Goal: Task Accomplishment & Management: Complete application form

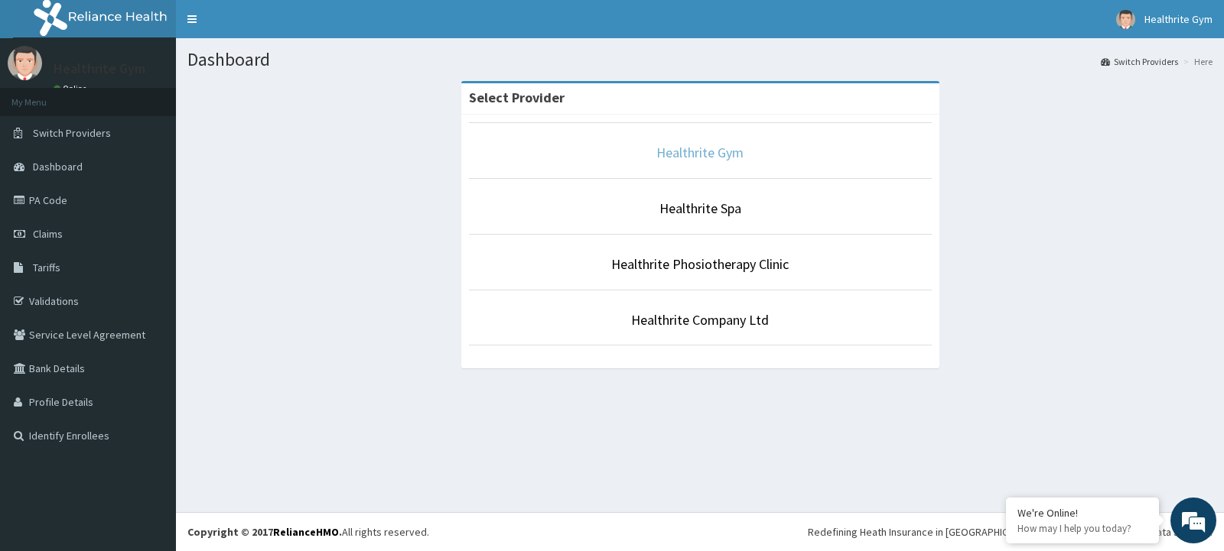
click at [724, 161] on link "Healthrite Gym" at bounding box center [699, 153] width 87 height 18
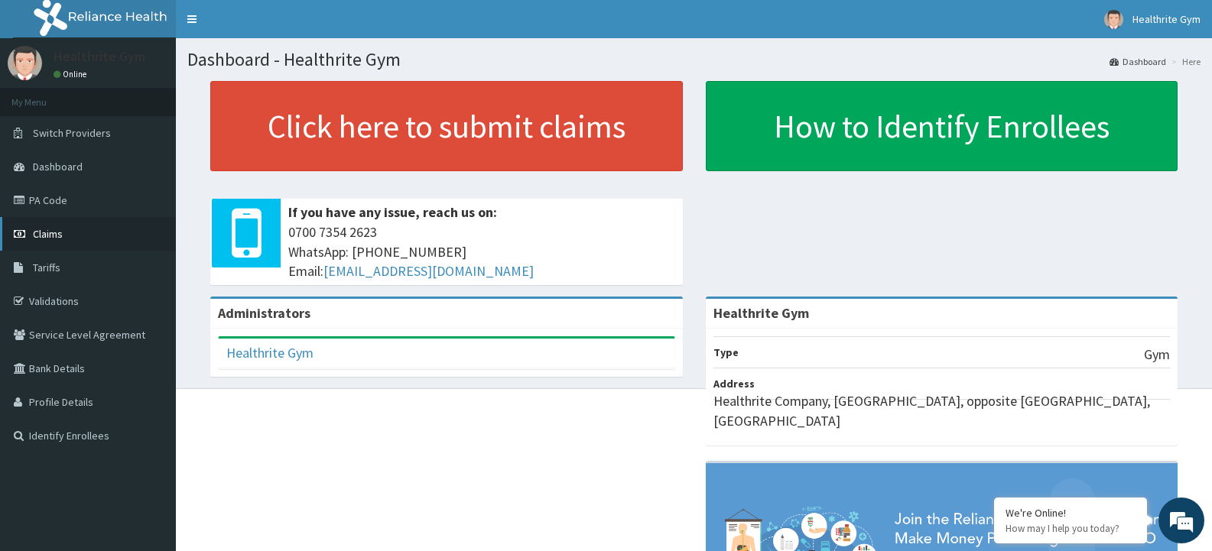
click at [93, 230] on link "Claims" at bounding box center [88, 234] width 176 height 34
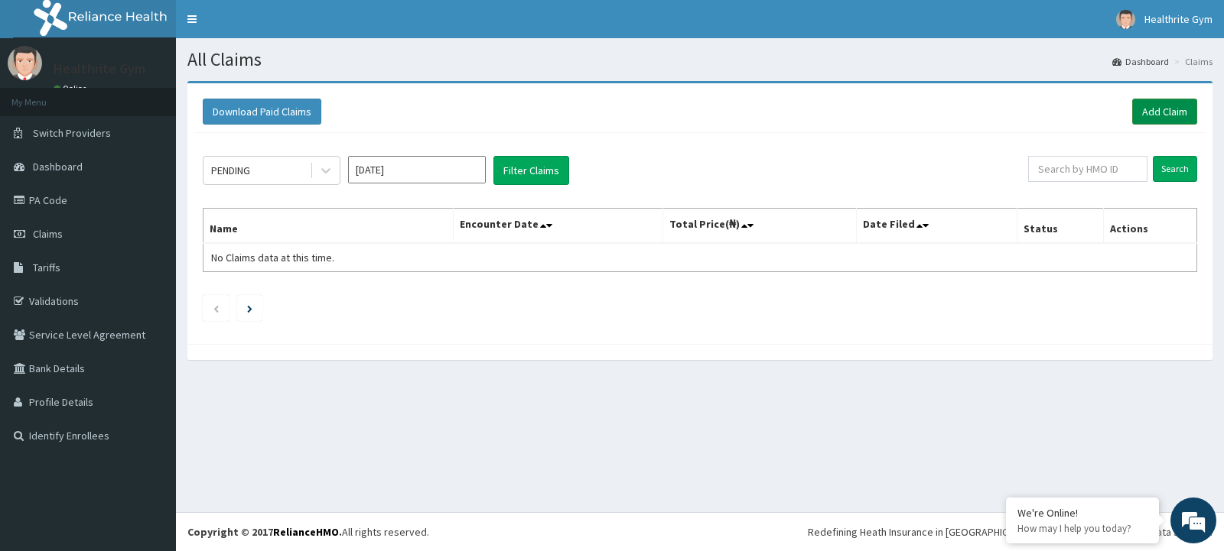
click at [1151, 106] on link "Add Claim" at bounding box center [1164, 112] width 65 height 26
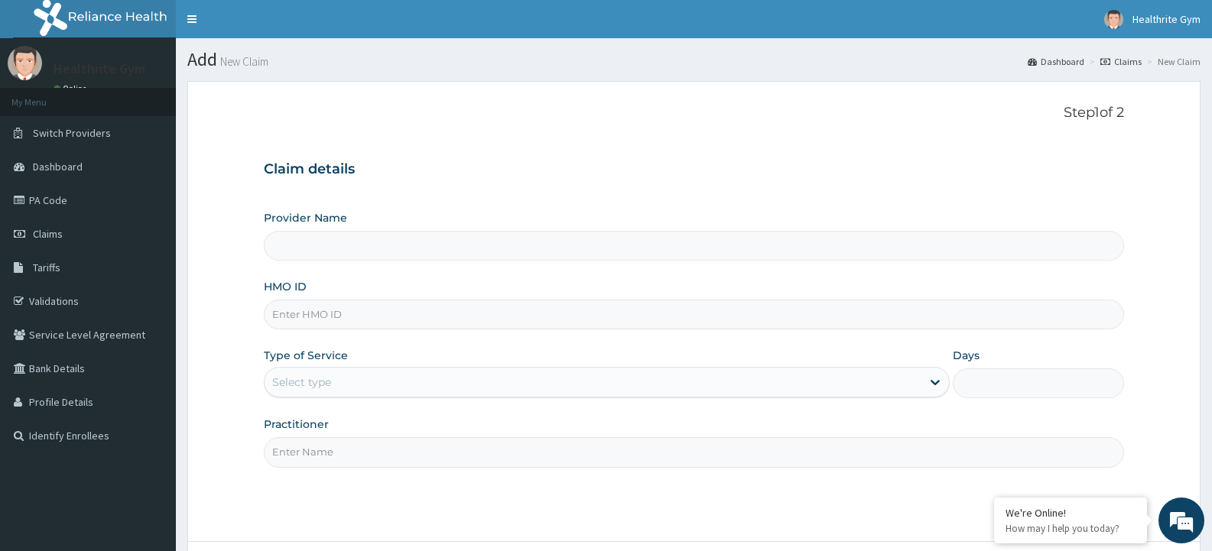
type input "Healthrite Gym"
type input "1"
click at [417, 311] on input "HMO ID" at bounding box center [694, 315] width 861 height 30
type input "tgs/10037/a"
click at [451, 450] on input "Practitioner" at bounding box center [694, 453] width 861 height 30
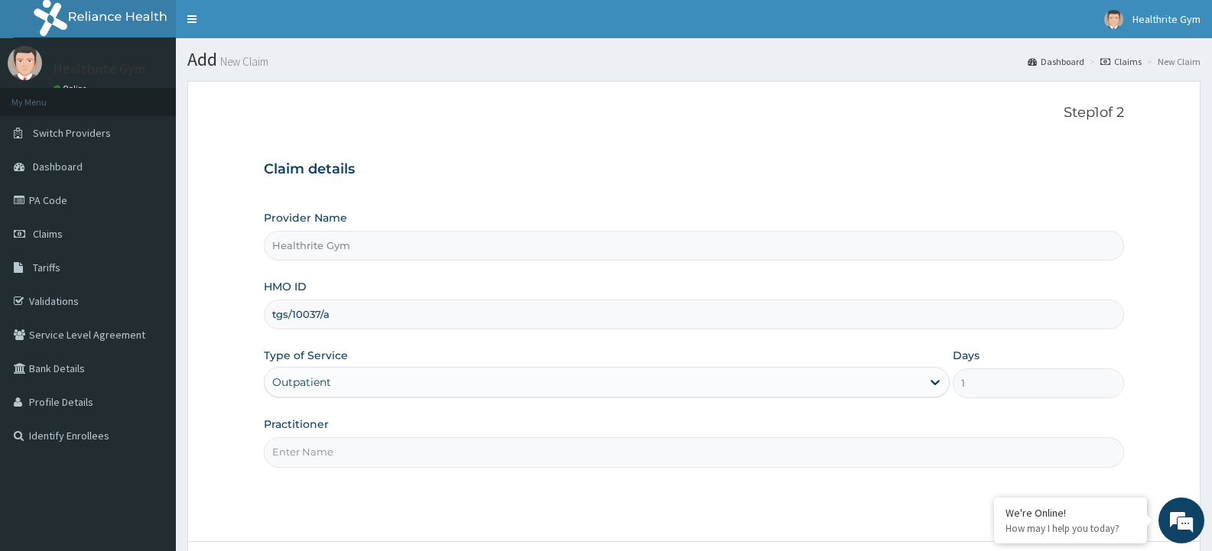
click at [451, 450] on input "Practitioner" at bounding box center [694, 453] width 861 height 30
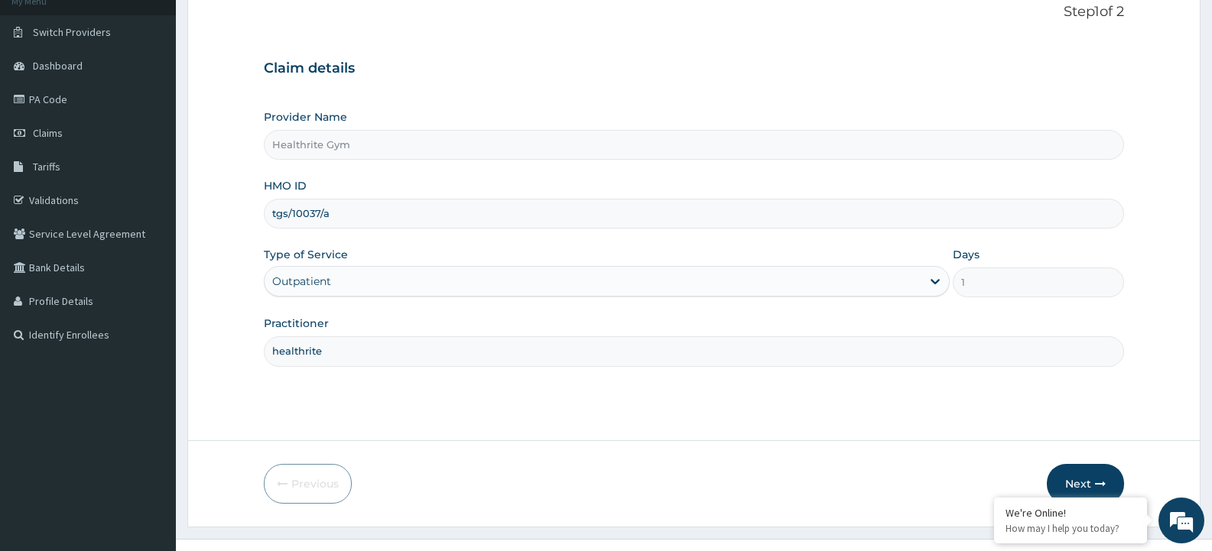
scroll to position [127, 0]
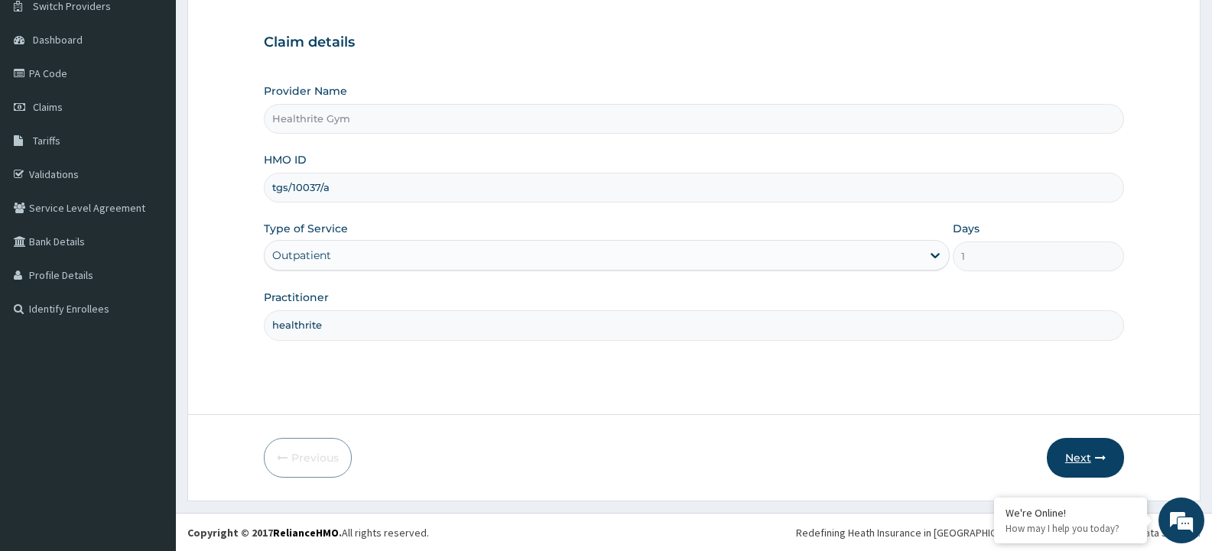
type input "healthrite"
click at [1106, 459] on button "Next" at bounding box center [1085, 458] width 77 height 40
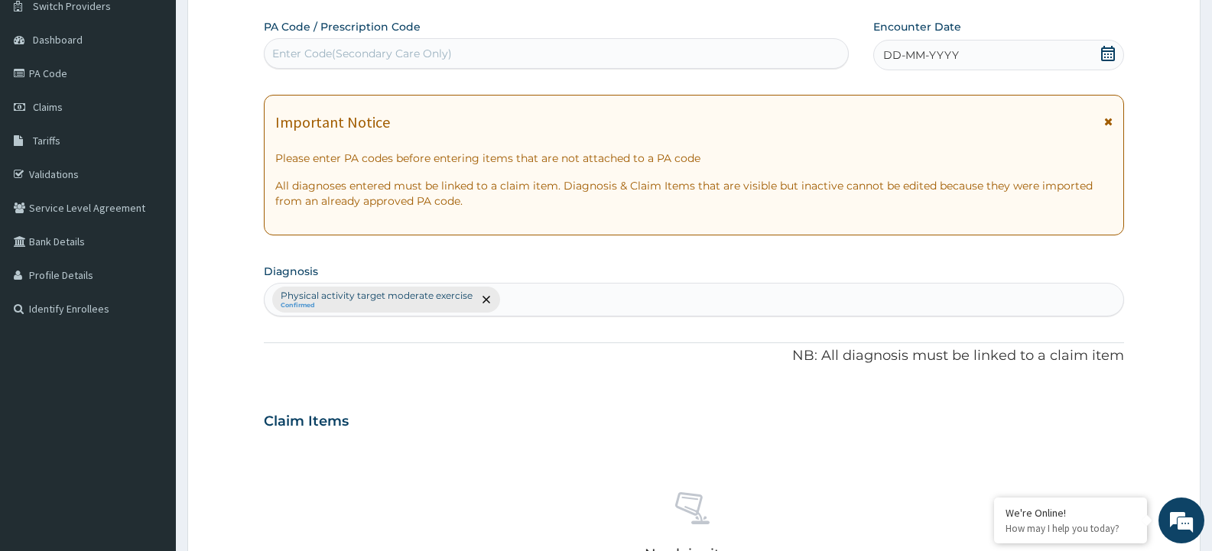
click at [328, 51] on div "Enter Code(Secondary Care Only)" at bounding box center [362, 53] width 180 height 15
type input "PA/4F86A6"
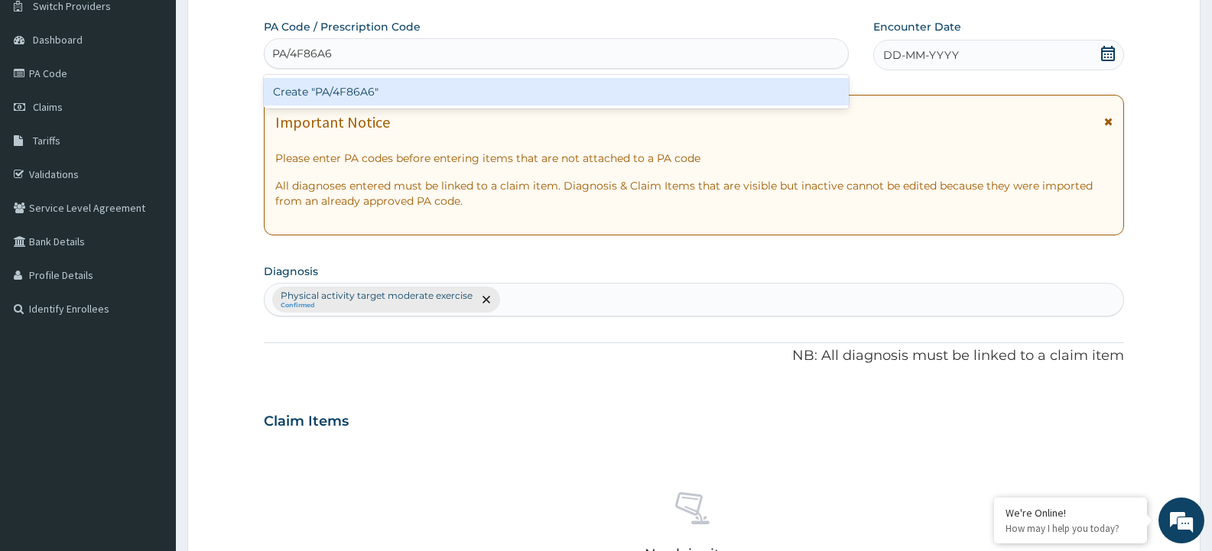
click at [371, 96] on div "Create "PA/4F86A6"" at bounding box center [556, 92] width 585 height 28
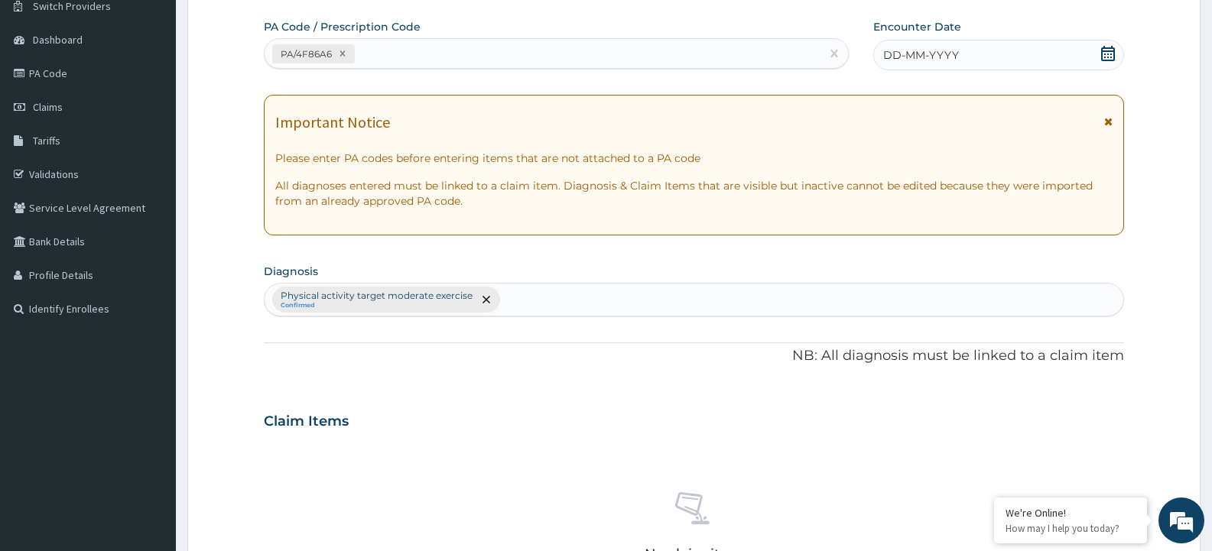
click at [1113, 57] on icon at bounding box center [1108, 53] width 15 height 15
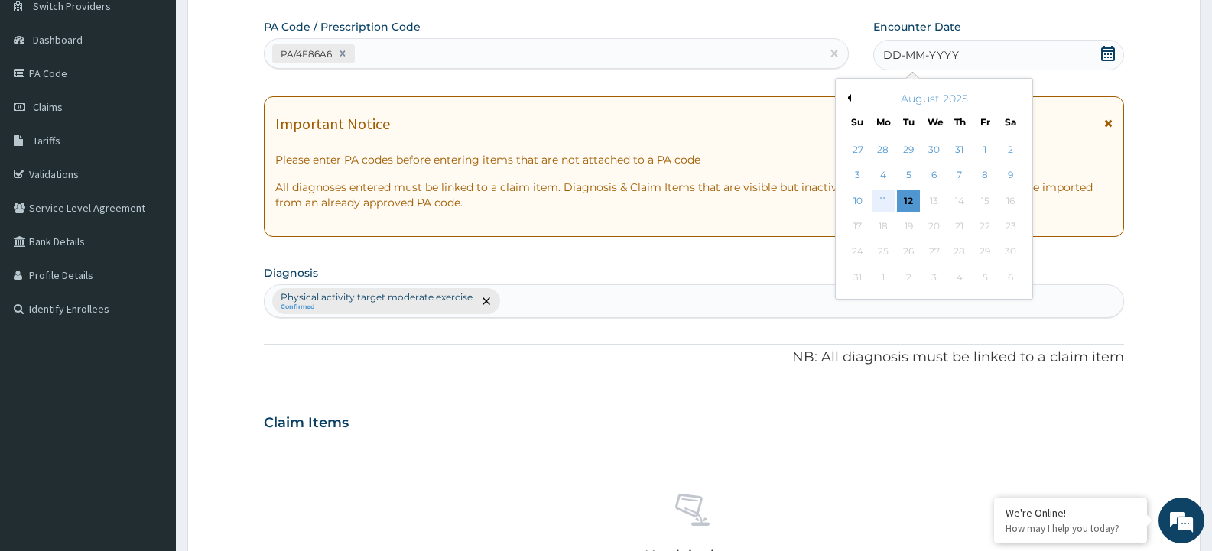
click at [882, 197] on div "11" at bounding box center [883, 201] width 23 height 23
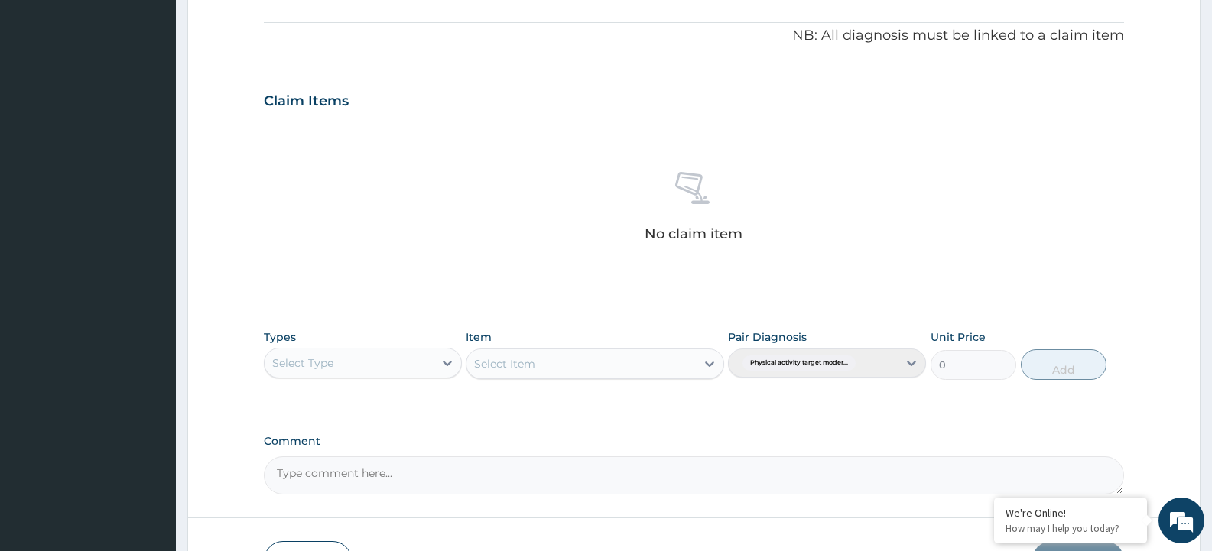
scroll to position [465, 0]
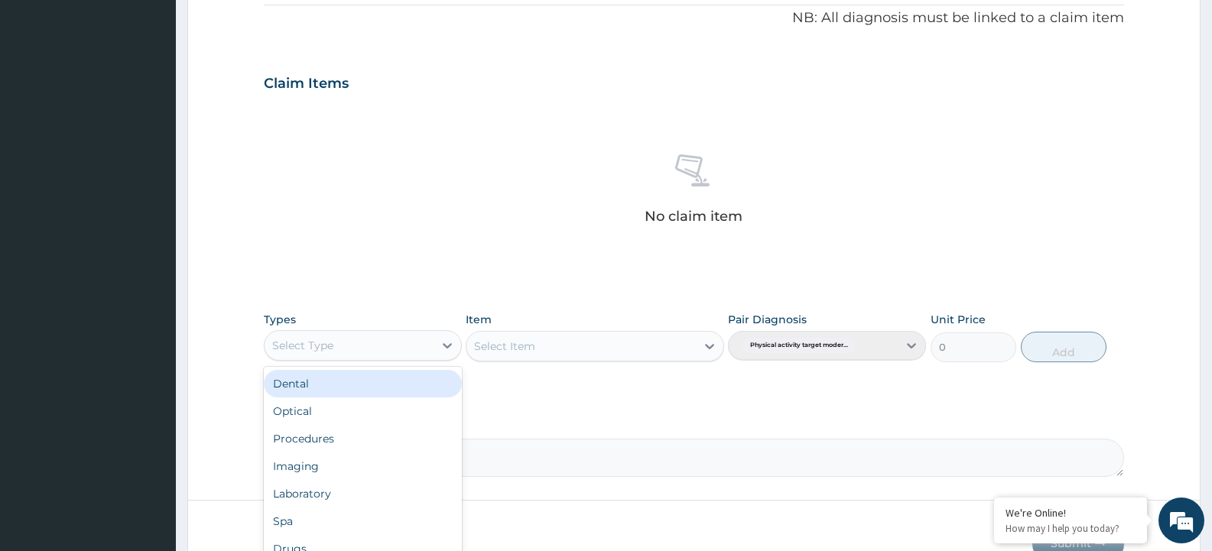
click at [412, 354] on div "Select Type" at bounding box center [349, 345] width 169 height 24
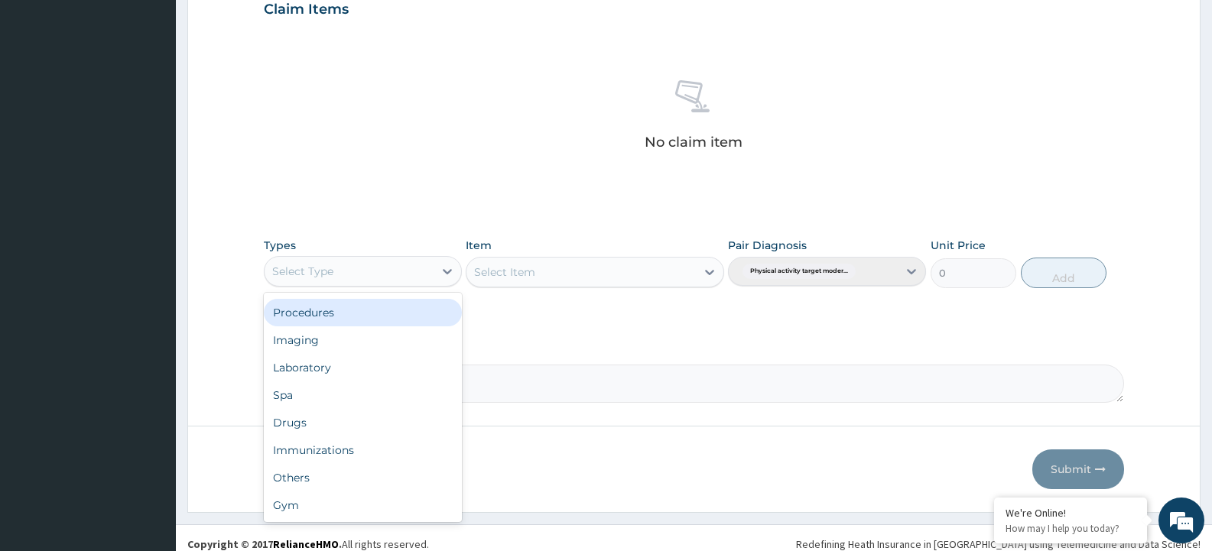
scroll to position [551, 0]
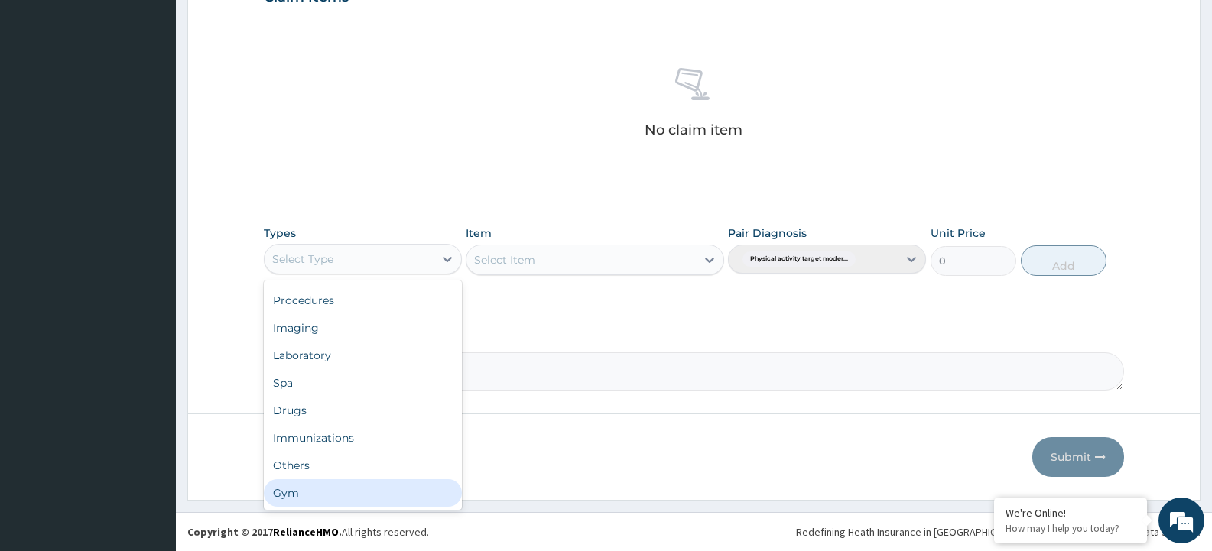
click at [369, 491] on div "Gym" at bounding box center [363, 494] width 198 height 28
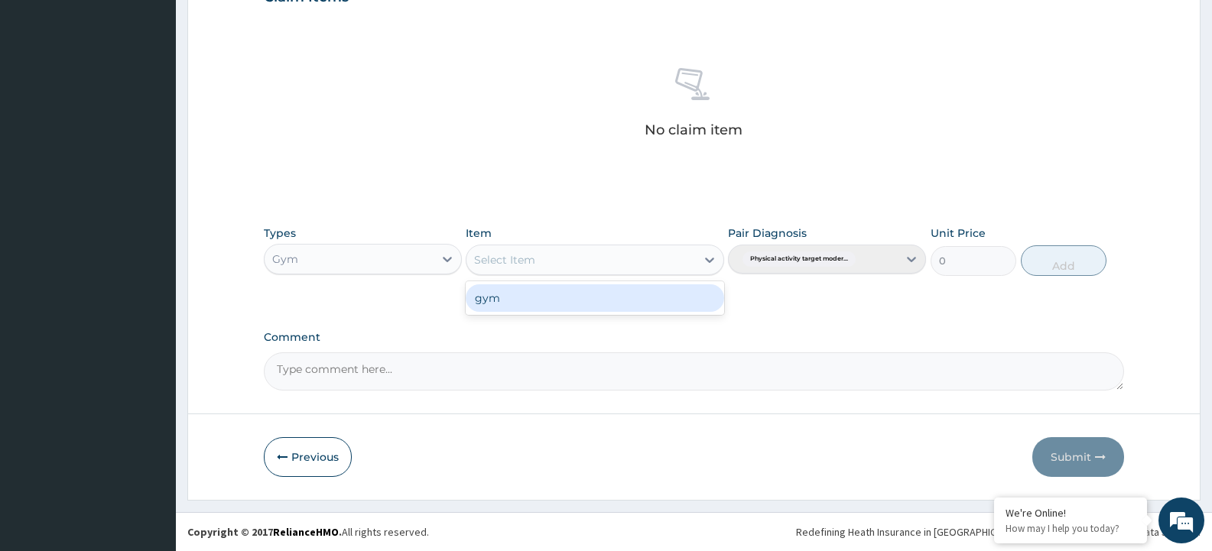
click at [639, 259] on div "Select Item" at bounding box center [581, 260] width 229 height 24
click at [631, 295] on div "gym" at bounding box center [595, 299] width 258 height 28
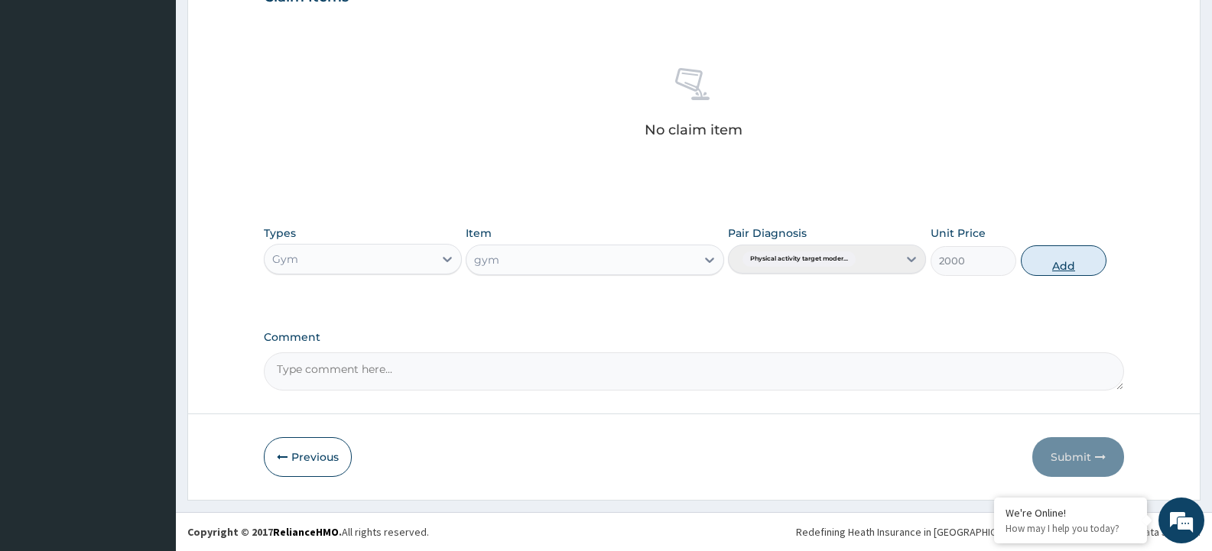
click at [1056, 264] on button "Add" at bounding box center [1064, 261] width 86 height 31
type input "0"
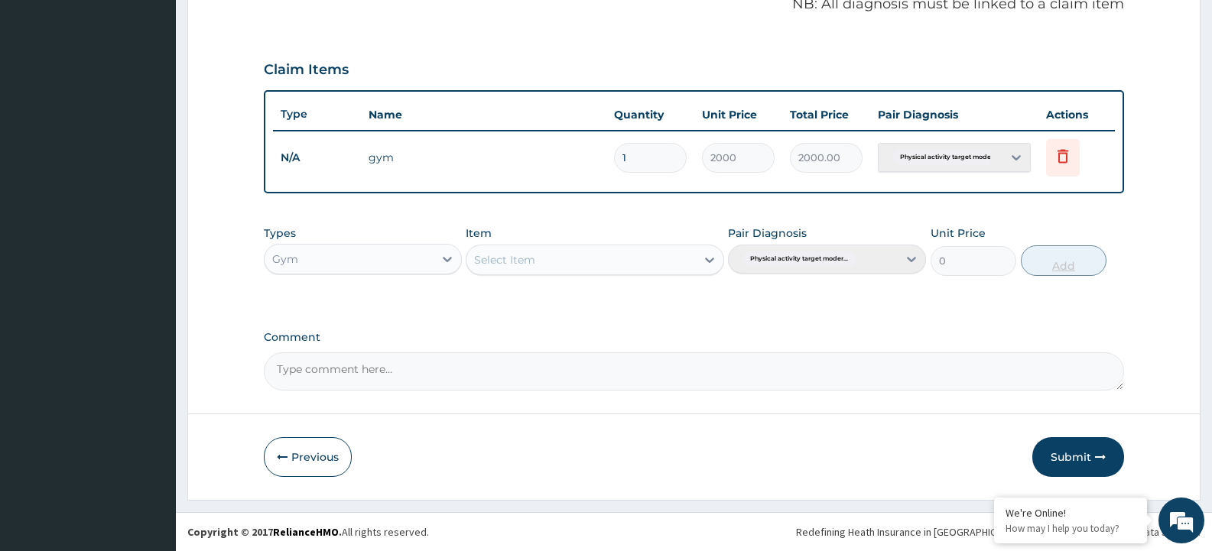
scroll to position [479, 0]
click at [1080, 451] on button "Submit" at bounding box center [1079, 458] width 92 height 40
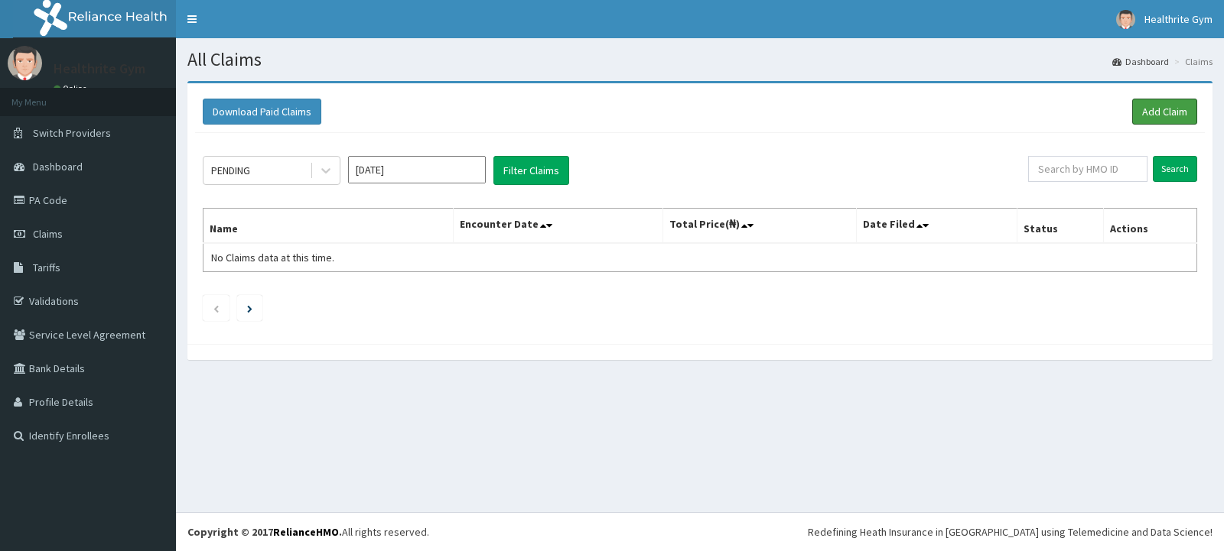
click at [1161, 106] on link "Add Claim" at bounding box center [1164, 112] width 65 height 26
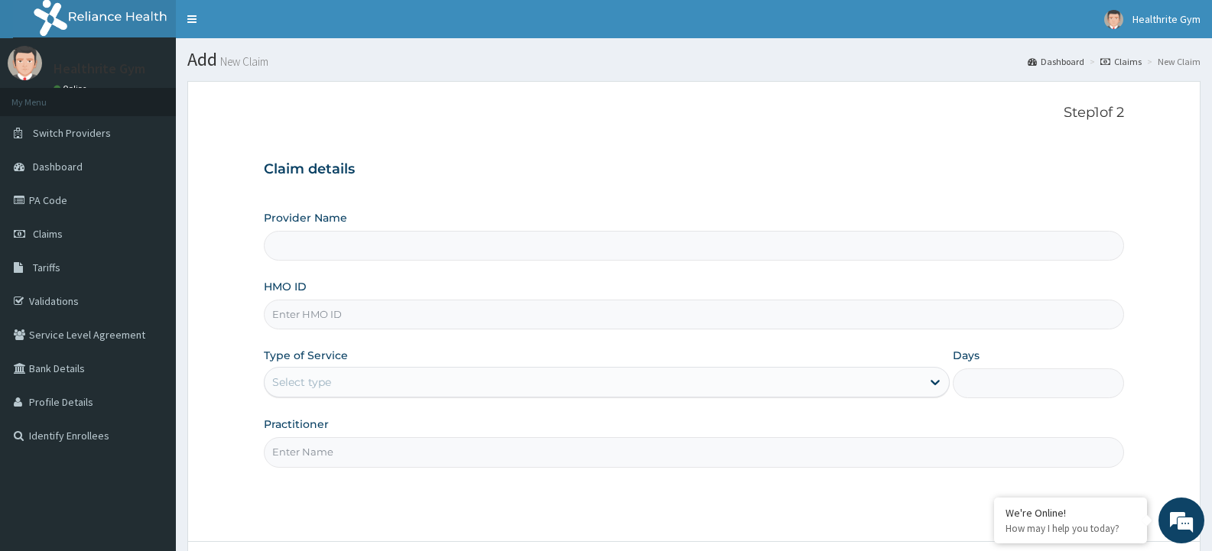
type input "Healthrite Gym"
type input "1"
click at [343, 315] on input "HMO ID" at bounding box center [694, 315] width 861 height 30
type input "[DEMOGRAPHIC_DATA]/10398/a"
click at [358, 455] on input "Practitioner" at bounding box center [694, 453] width 861 height 30
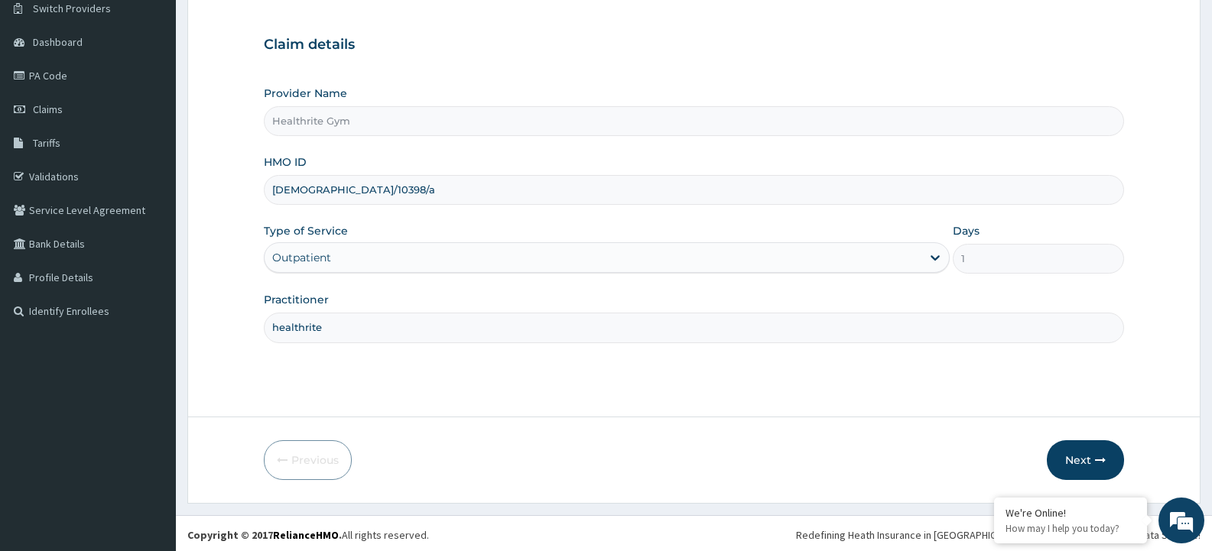
scroll to position [128, 0]
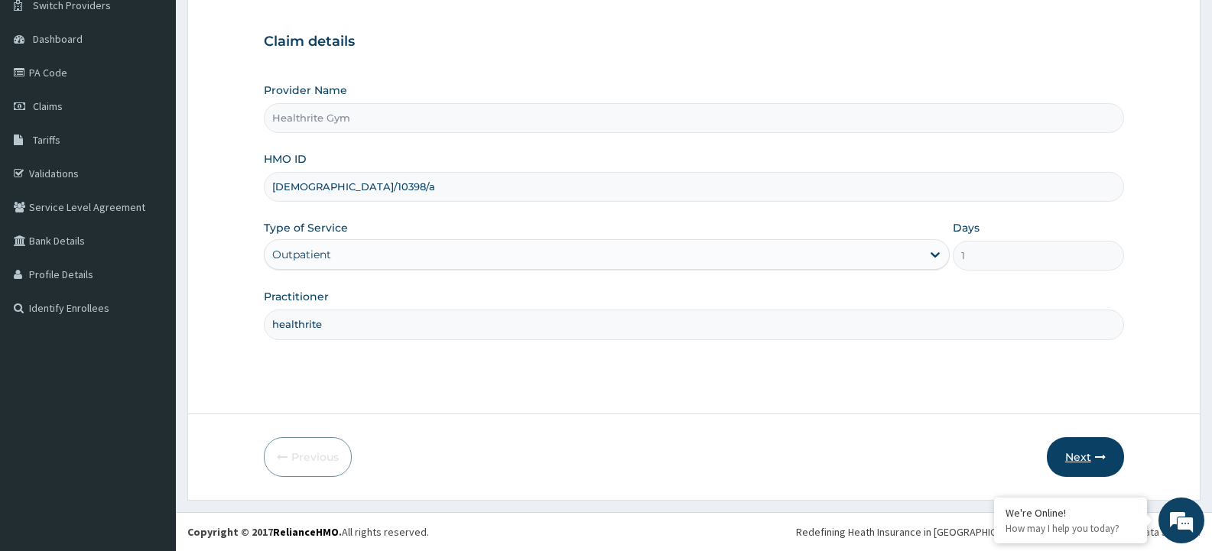
type input "healthrite"
click at [1088, 454] on button "Next" at bounding box center [1085, 458] width 77 height 40
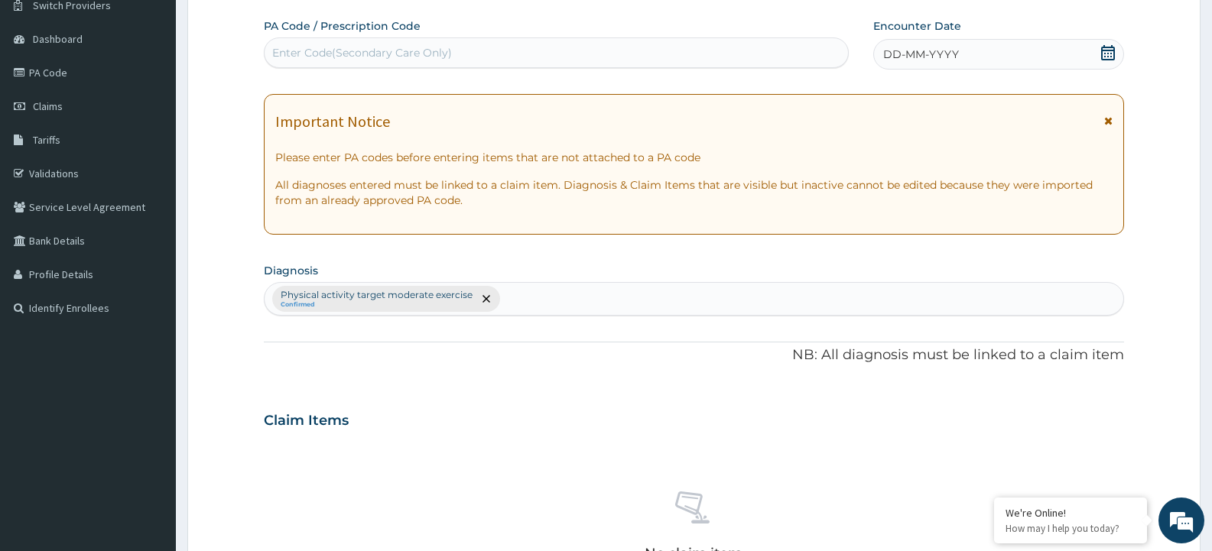
click at [322, 49] on div "Enter Code(Secondary Care Only)" at bounding box center [362, 52] width 180 height 15
type input "PA/69E859"
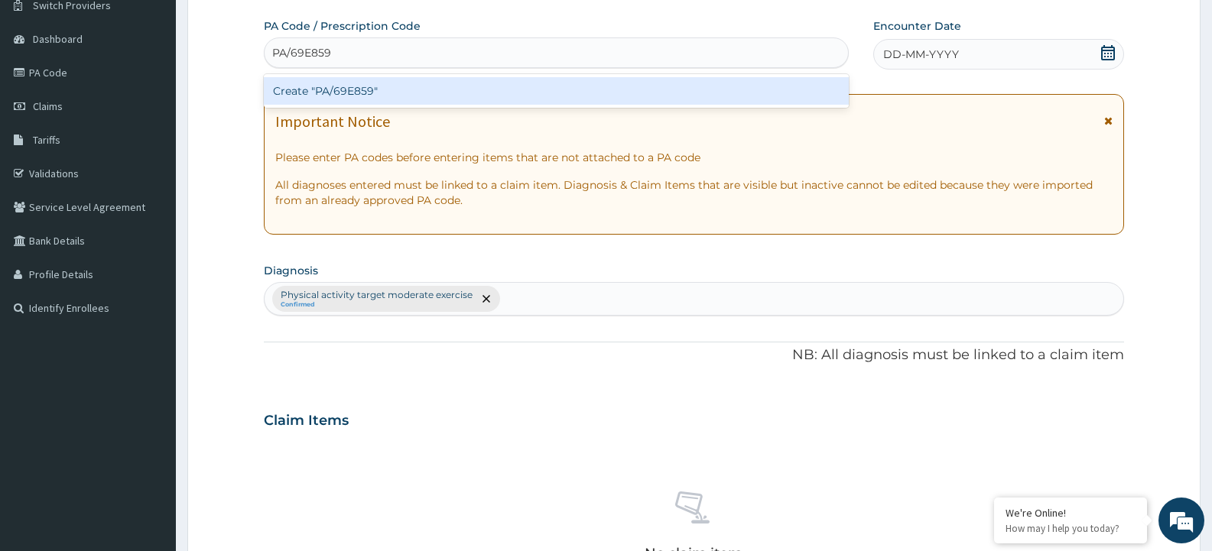
click at [348, 91] on div "Create "PA/69E859"" at bounding box center [556, 91] width 585 height 28
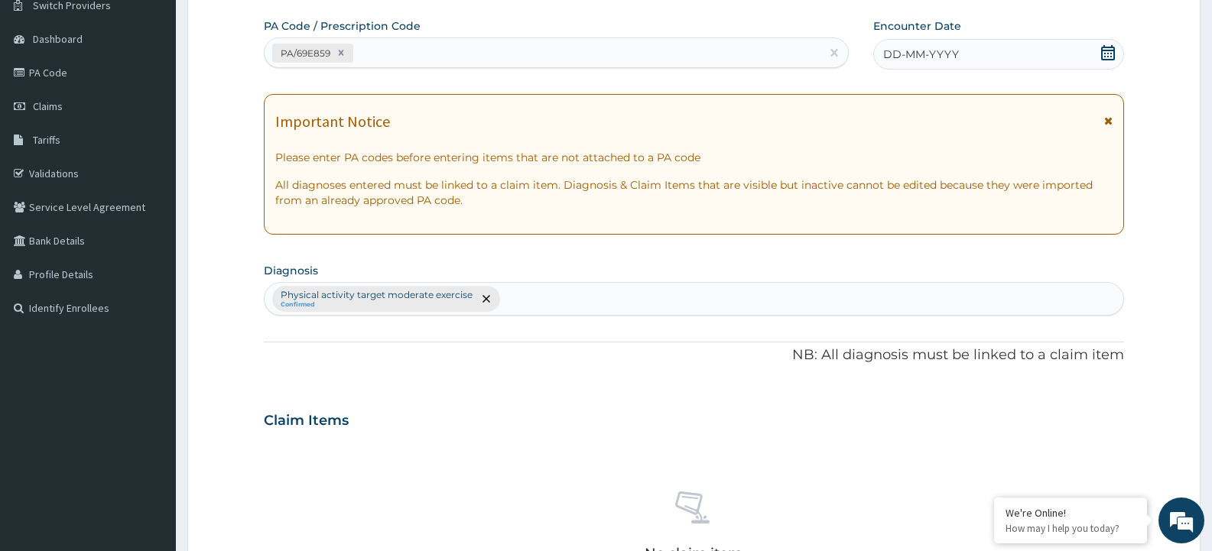
click at [1112, 54] on icon at bounding box center [1108, 52] width 15 height 15
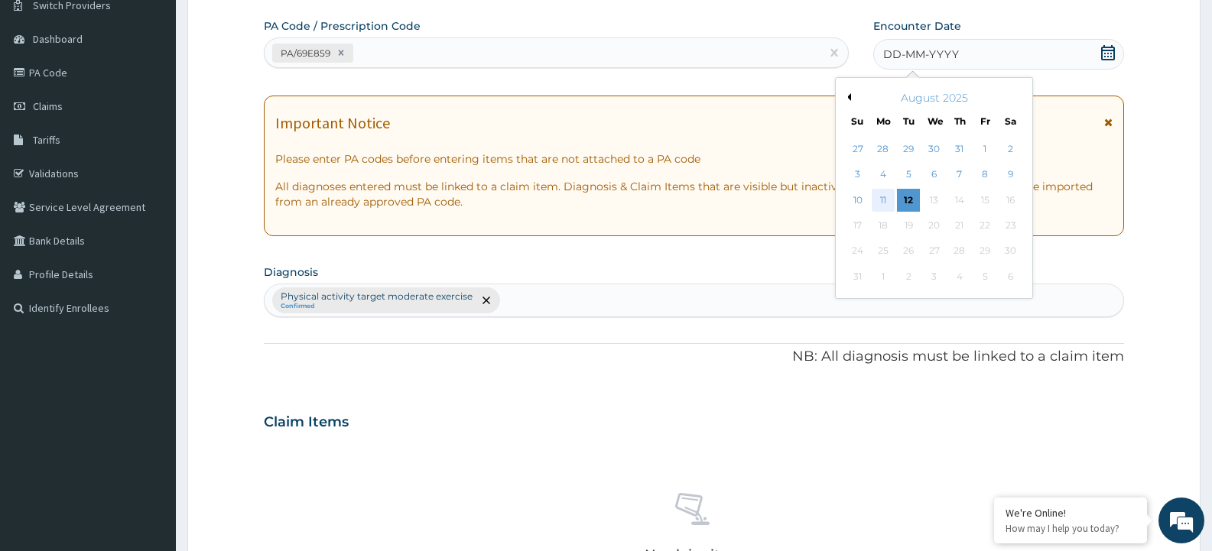
click at [886, 203] on div "11" at bounding box center [883, 200] width 23 height 23
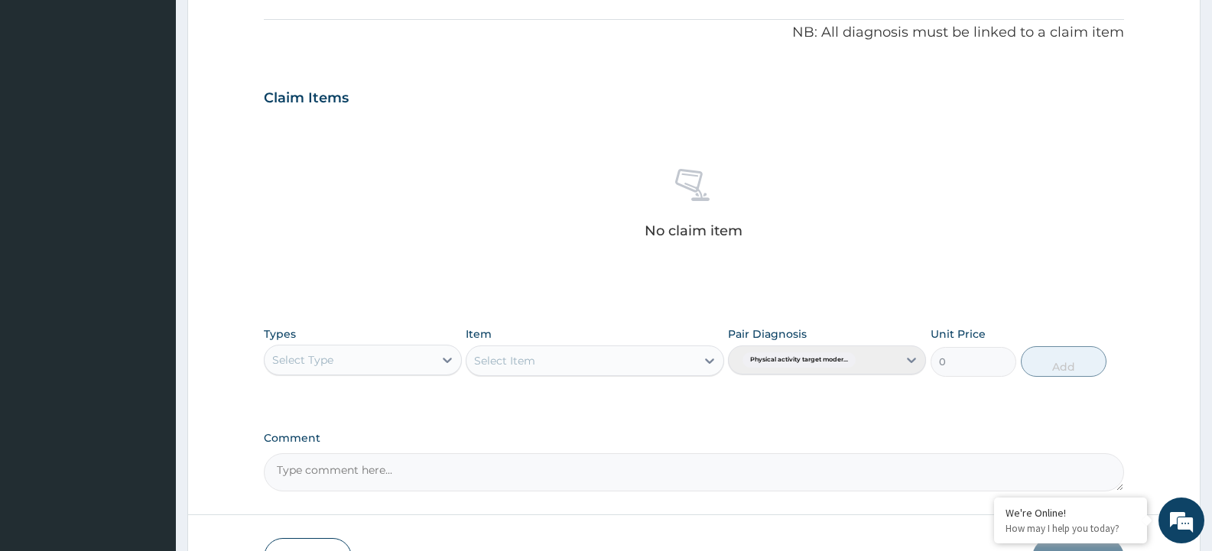
scroll to position [509, 0]
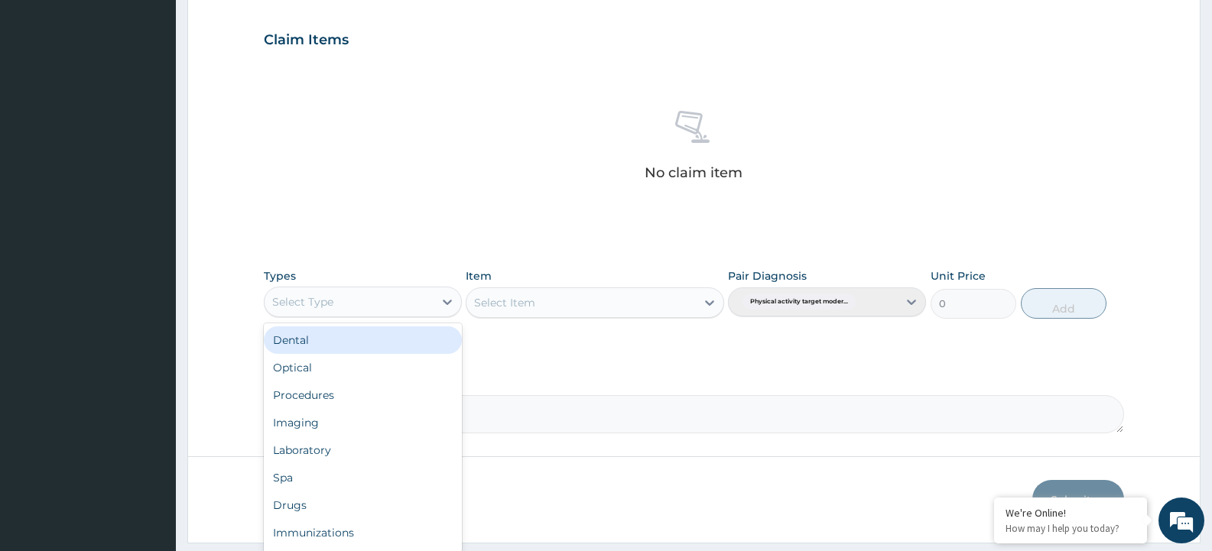
click at [418, 307] on div "Select Type" at bounding box center [349, 302] width 169 height 24
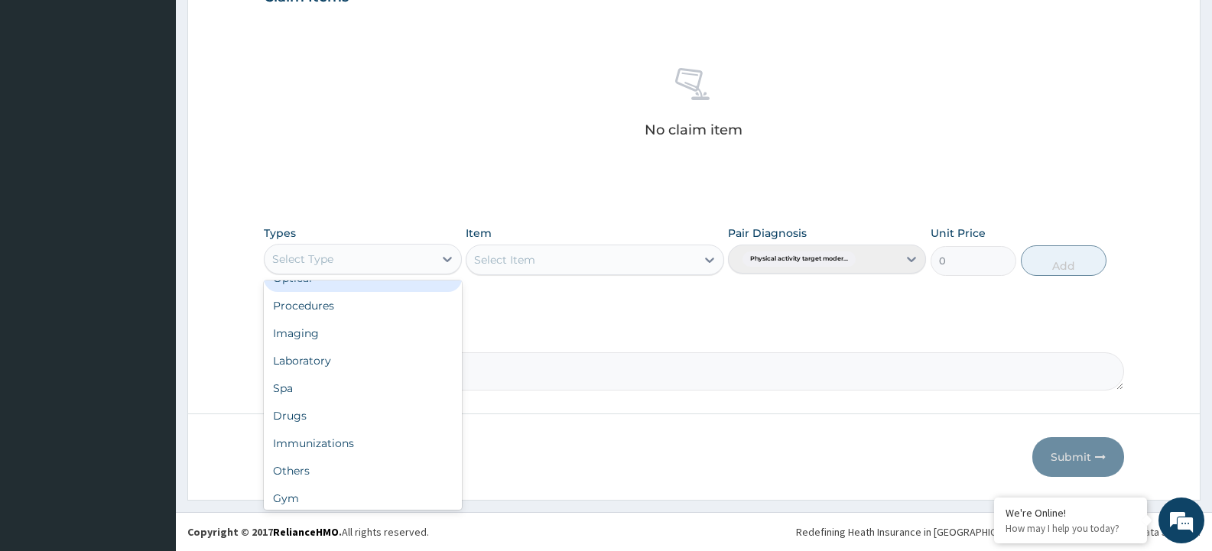
scroll to position [52, 0]
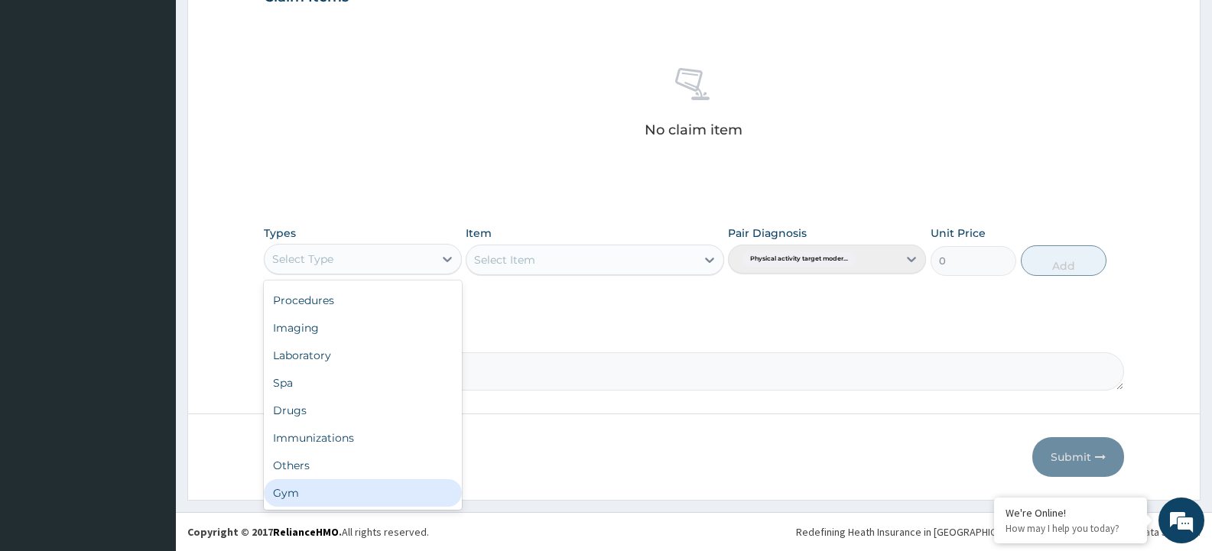
click at [348, 491] on div "Gym" at bounding box center [363, 494] width 198 height 28
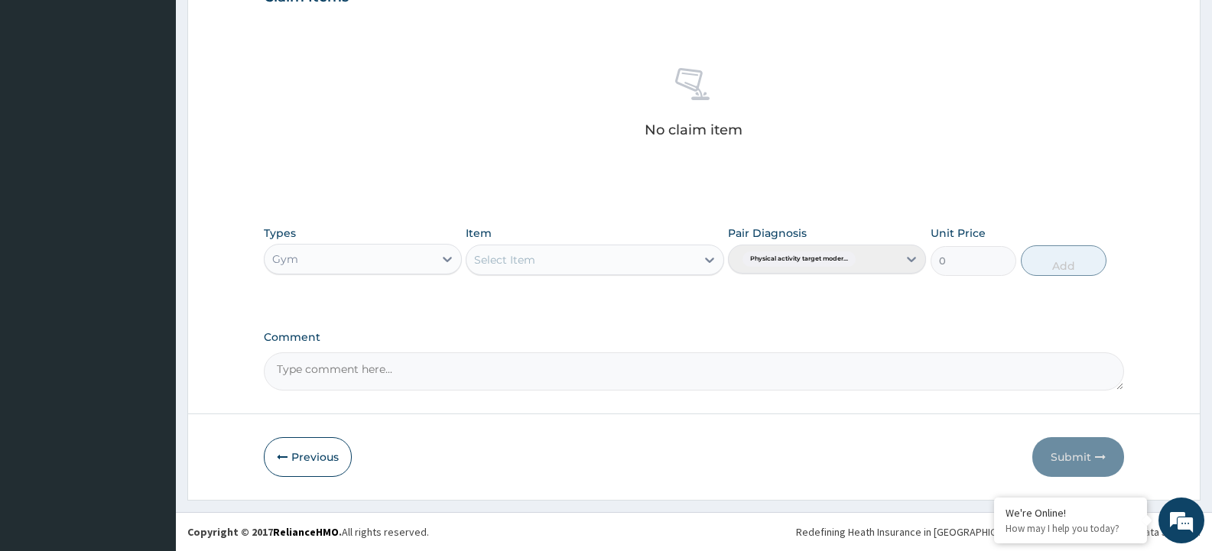
click at [627, 260] on div "Select Item" at bounding box center [581, 260] width 229 height 24
click at [616, 299] on div "gym" at bounding box center [595, 299] width 258 height 28
click at [1065, 262] on button "Add" at bounding box center [1064, 261] width 86 height 31
type input "0"
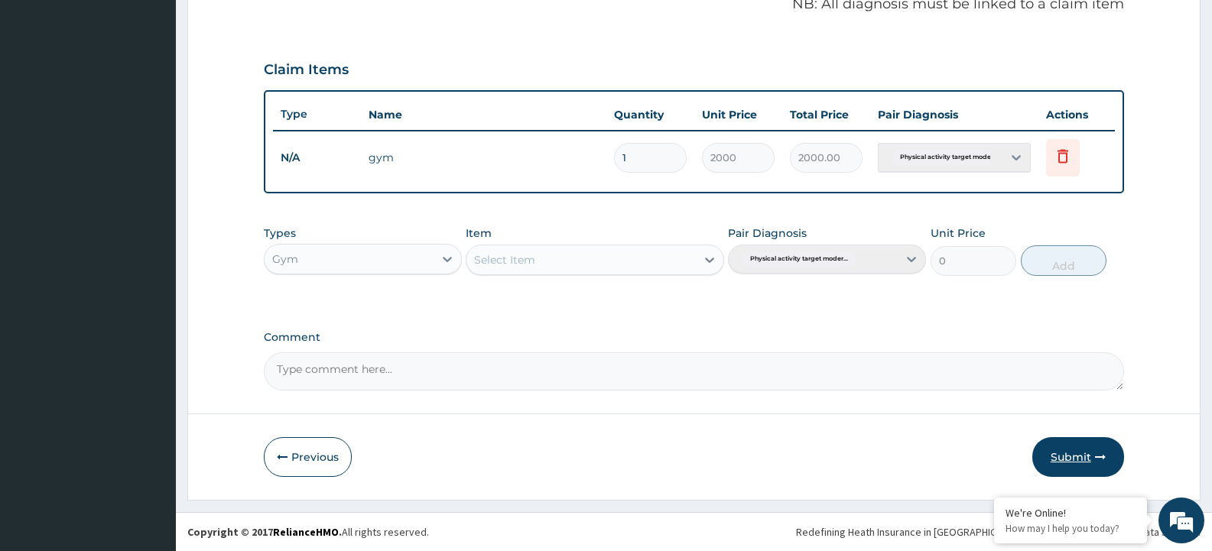
click at [1078, 460] on button "Submit" at bounding box center [1079, 458] width 92 height 40
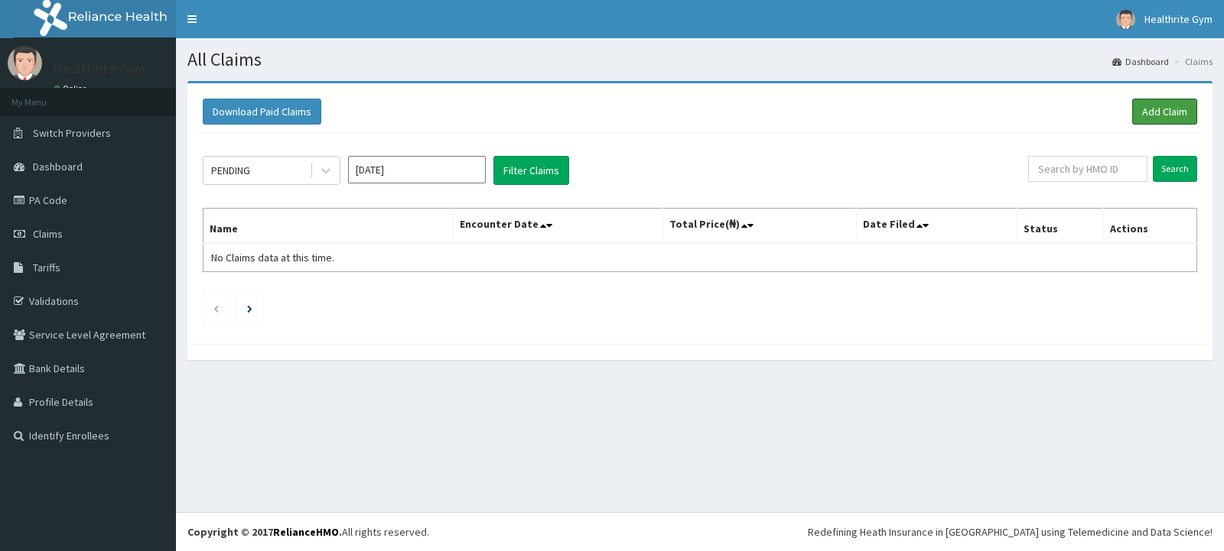
click at [1168, 109] on link "Add Claim" at bounding box center [1164, 112] width 65 height 26
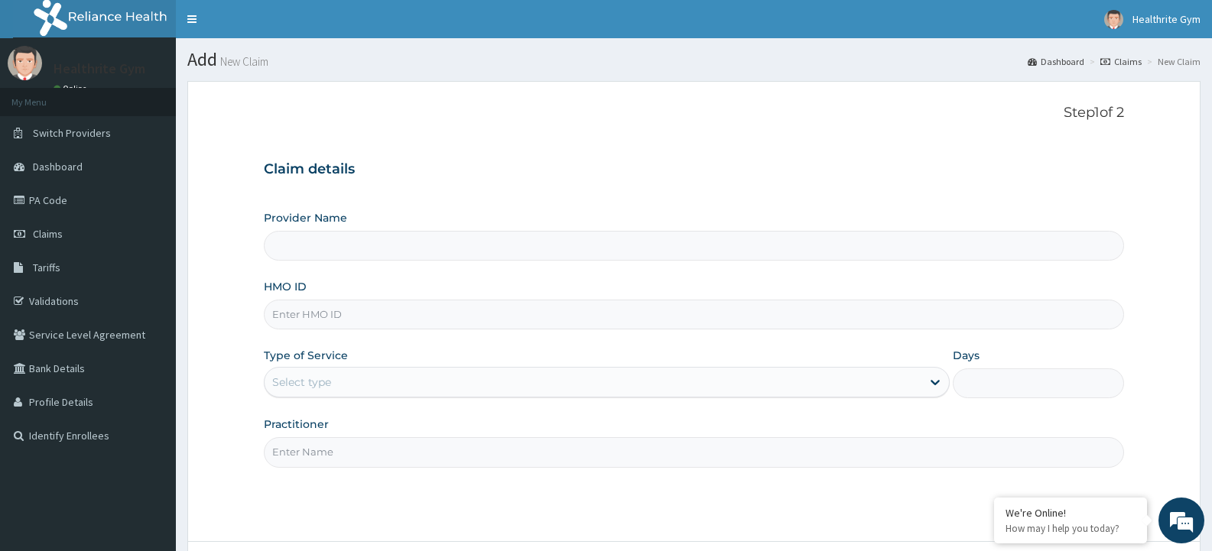
type input "Healthrite Gym"
type input "1"
click at [308, 321] on input "HMO ID" at bounding box center [694, 315] width 861 height 30
type input "cnv/10009/a"
click at [425, 451] on input "Practitioner" at bounding box center [694, 453] width 861 height 30
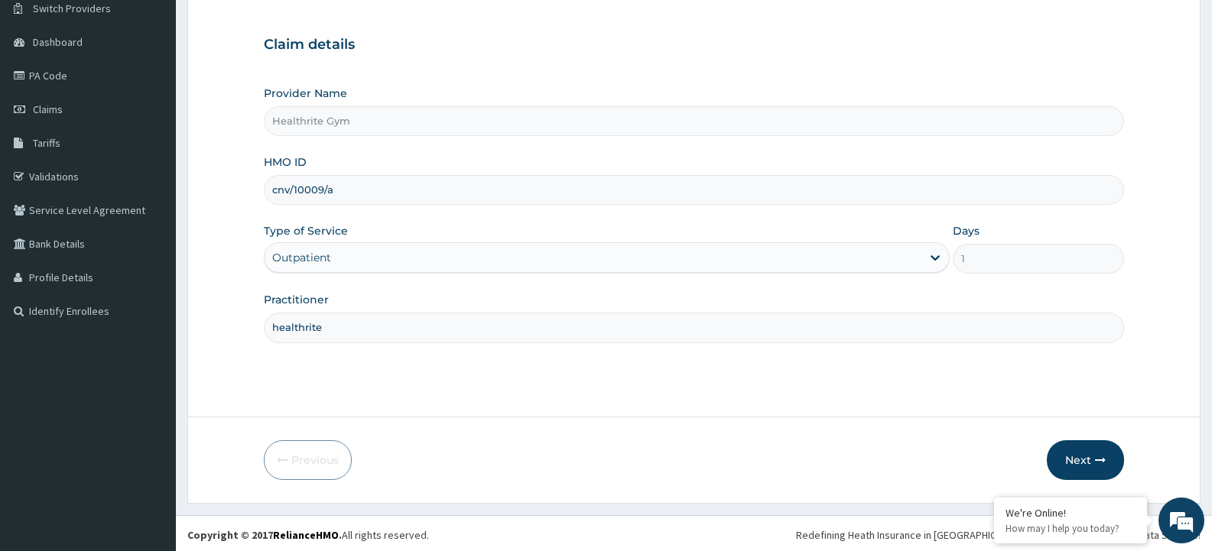
scroll to position [128, 0]
type input "healthrite"
click at [1074, 450] on button "Next" at bounding box center [1085, 458] width 77 height 40
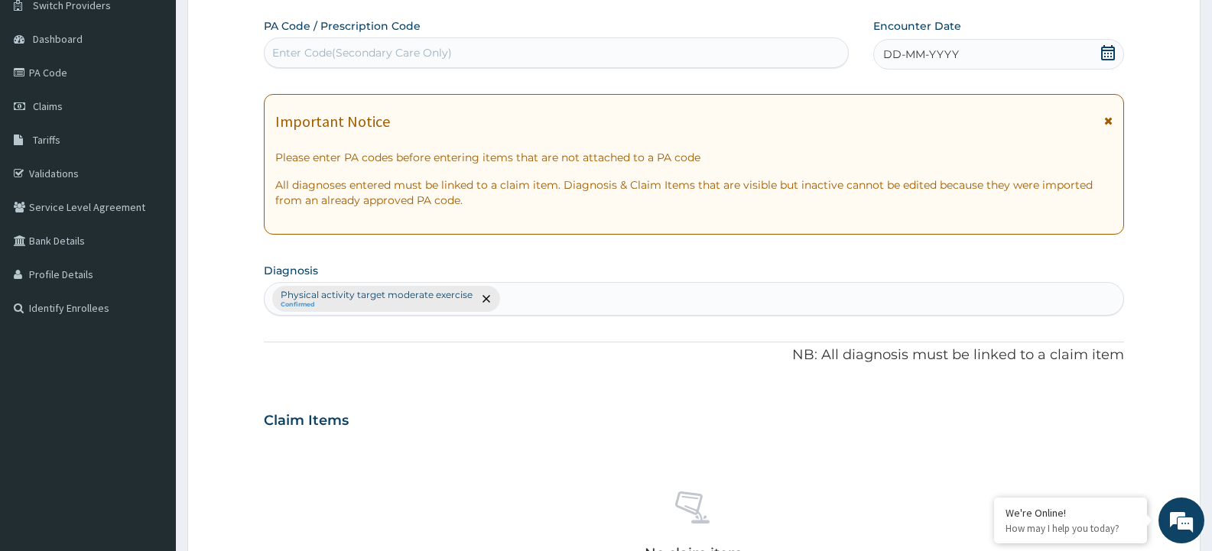
click at [366, 51] on div "Enter Code(Secondary Care Only)" at bounding box center [362, 52] width 180 height 15
type input "PA/0D2F19"
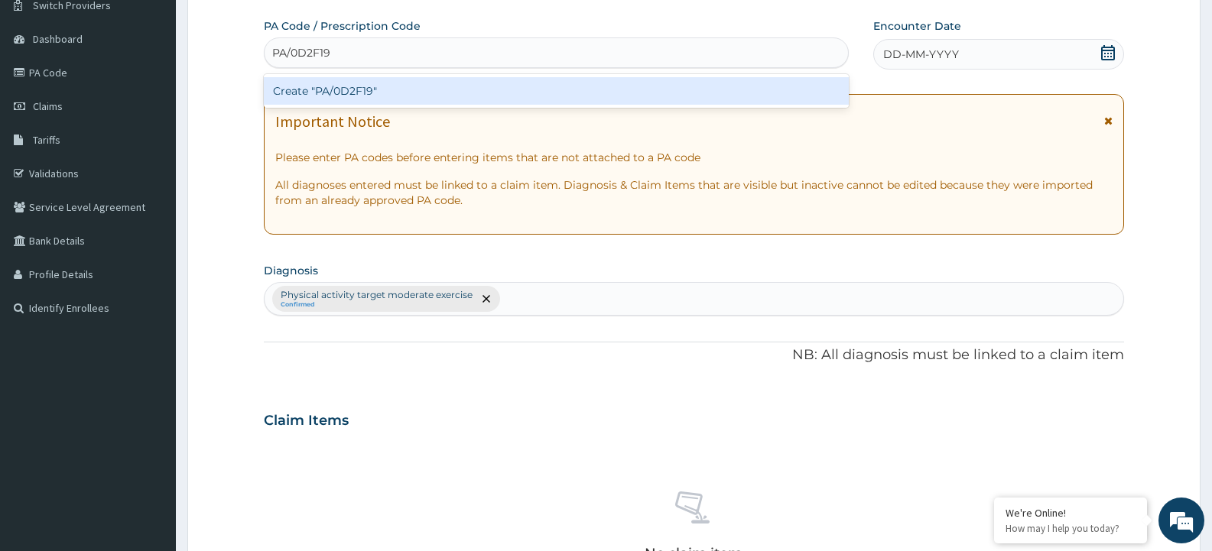
click at [546, 100] on div "Create "PA/0D2F19"" at bounding box center [556, 91] width 585 height 28
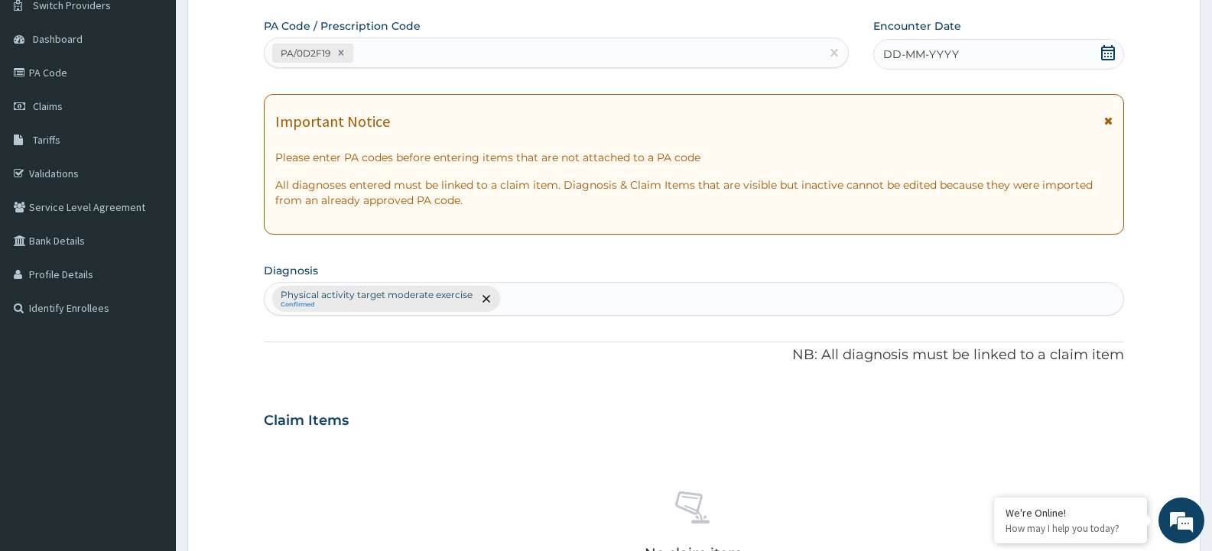
click at [1101, 58] on icon at bounding box center [1108, 52] width 14 height 15
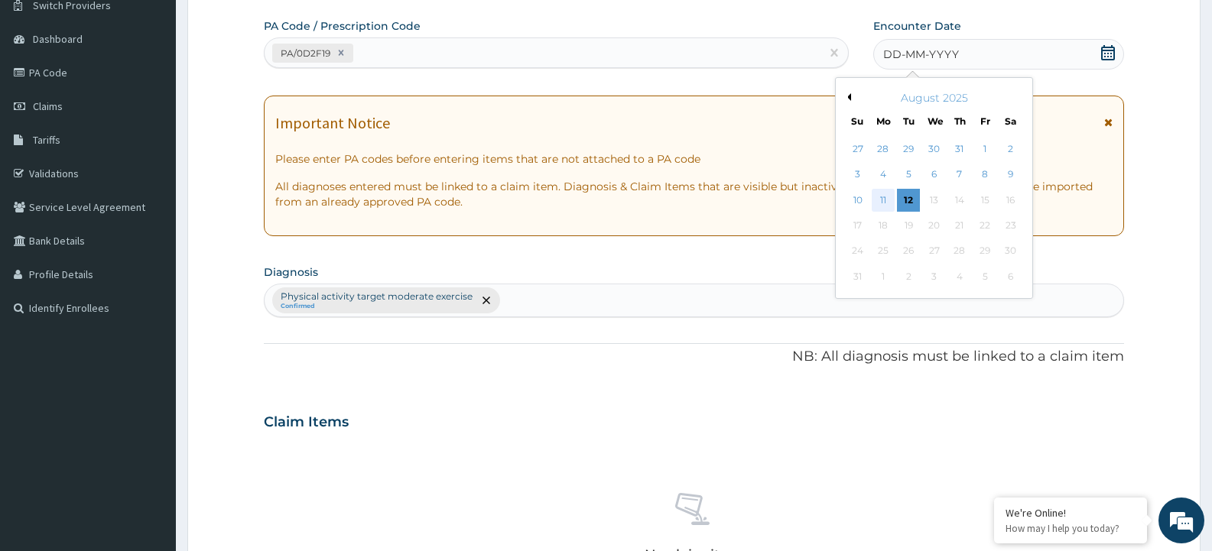
click at [890, 198] on div "11" at bounding box center [883, 200] width 23 height 23
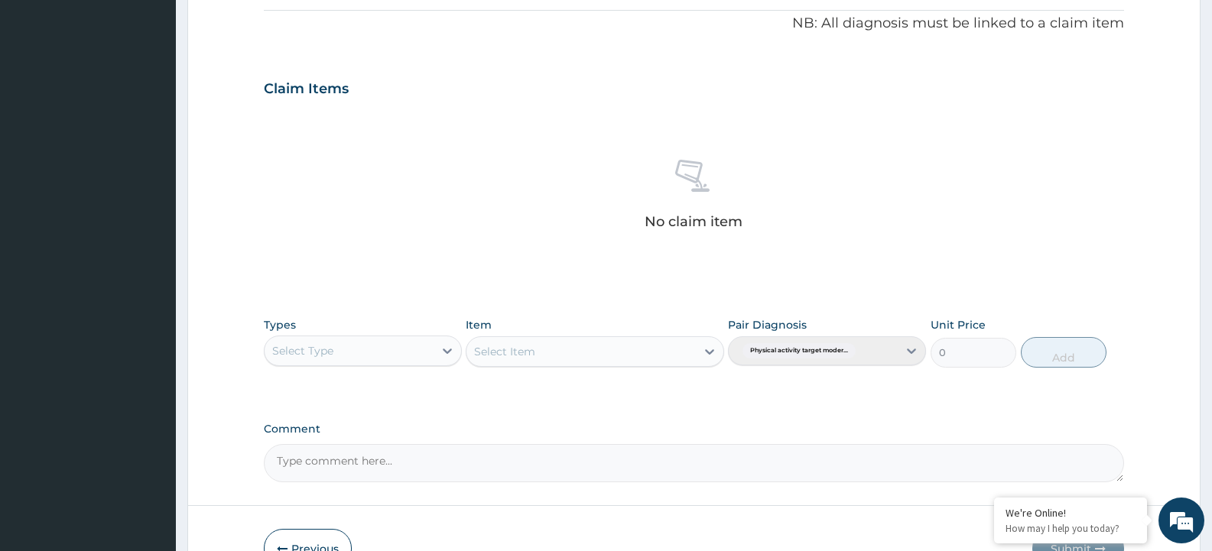
scroll to position [551, 0]
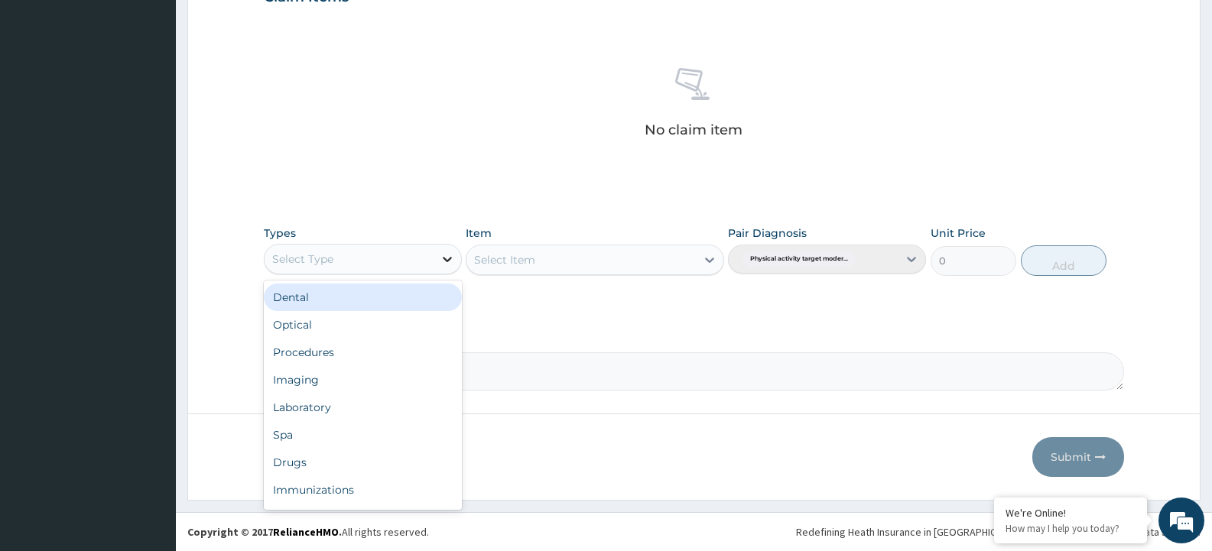
click at [442, 265] on icon at bounding box center [447, 259] width 15 height 15
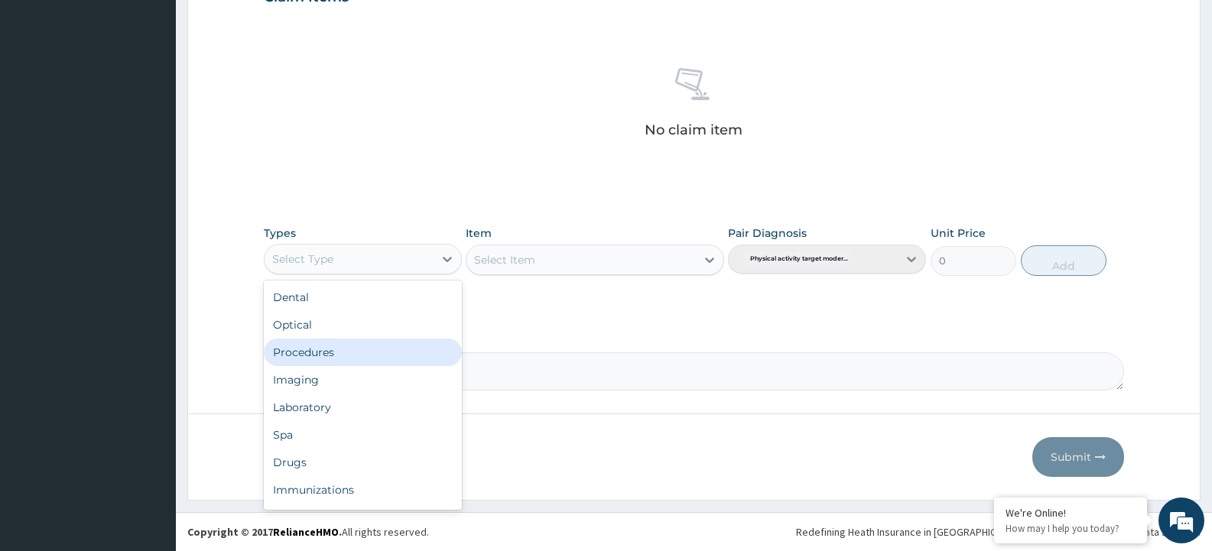
scroll to position [52, 0]
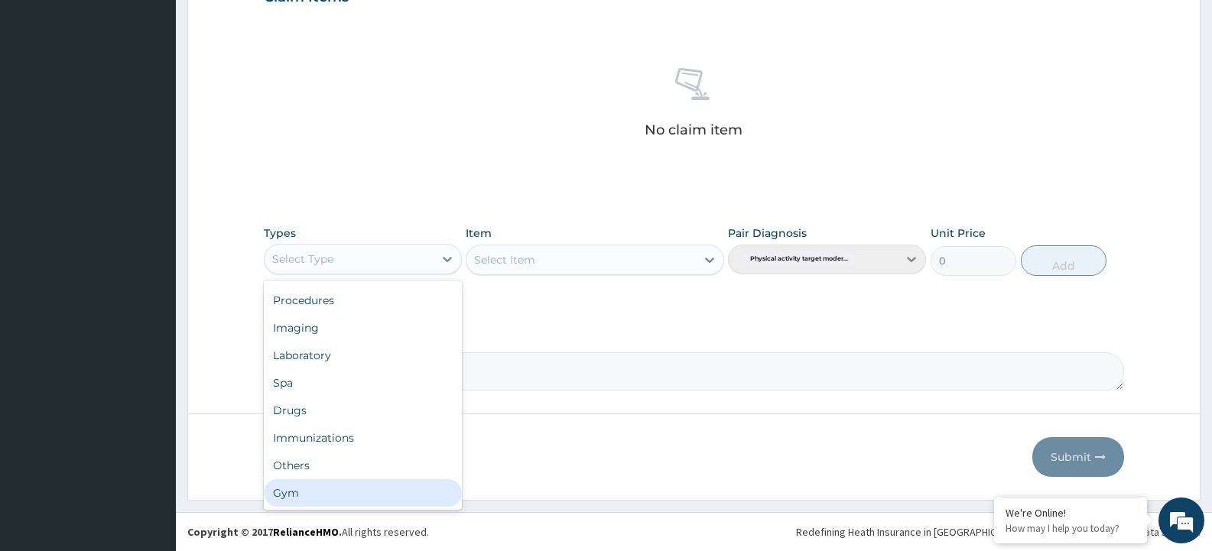
click at [314, 506] on div "Gym" at bounding box center [363, 494] width 198 height 28
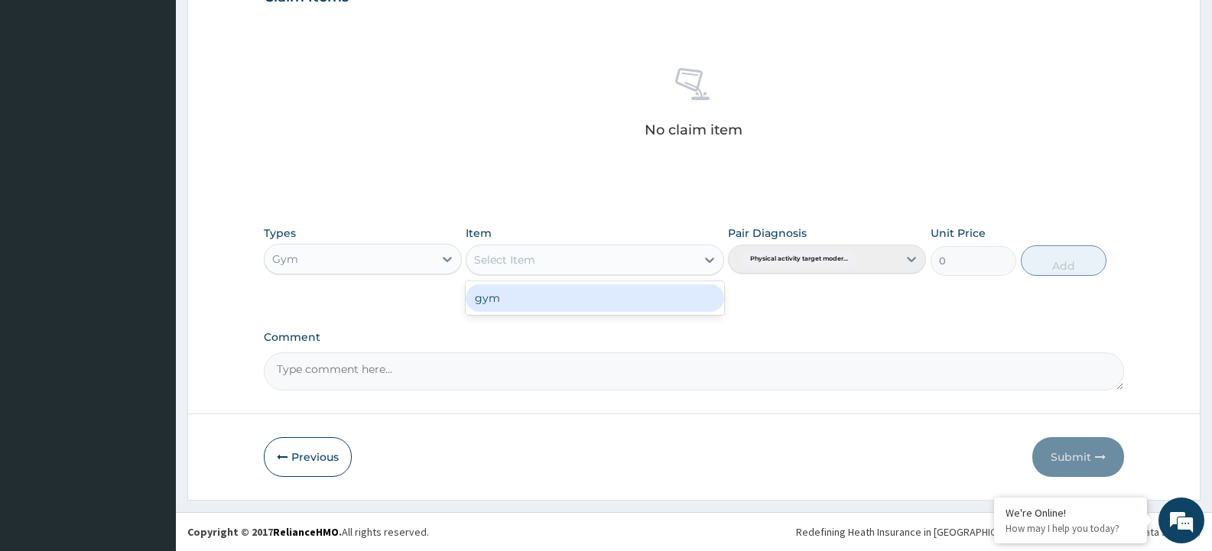
click at [646, 269] on div "Select Item" at bounding box center [581, 260] width 229 height 24
click at [641, 298] on div "gym" at bounding box center [595, 299] width 258 height 28
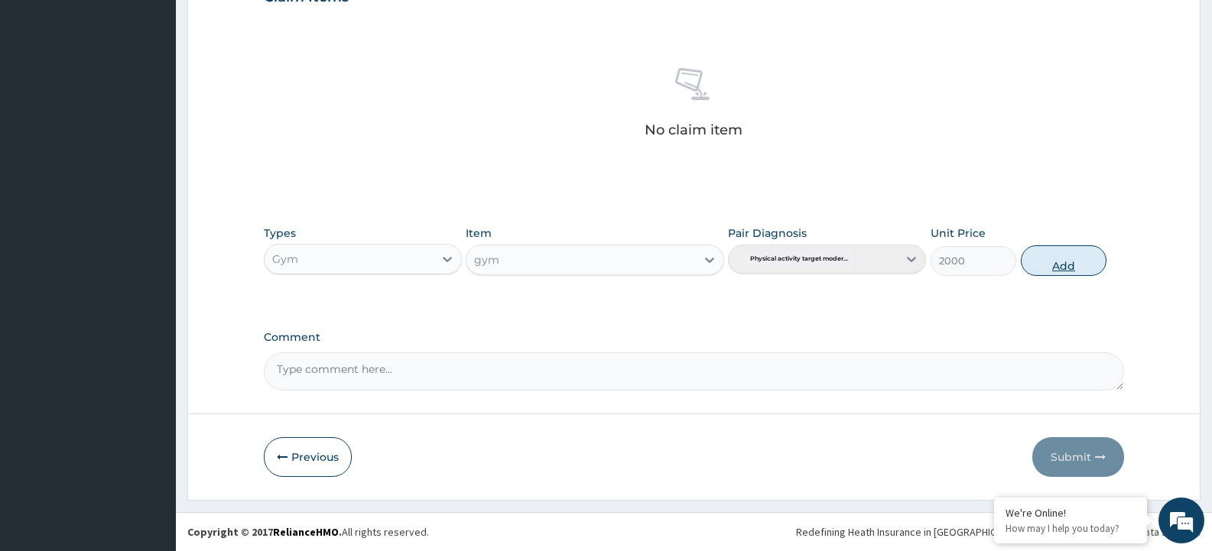
click at [1069, 264] on button "Add" at bounding box center [1064, 261] width 86 height 31
type input "0"
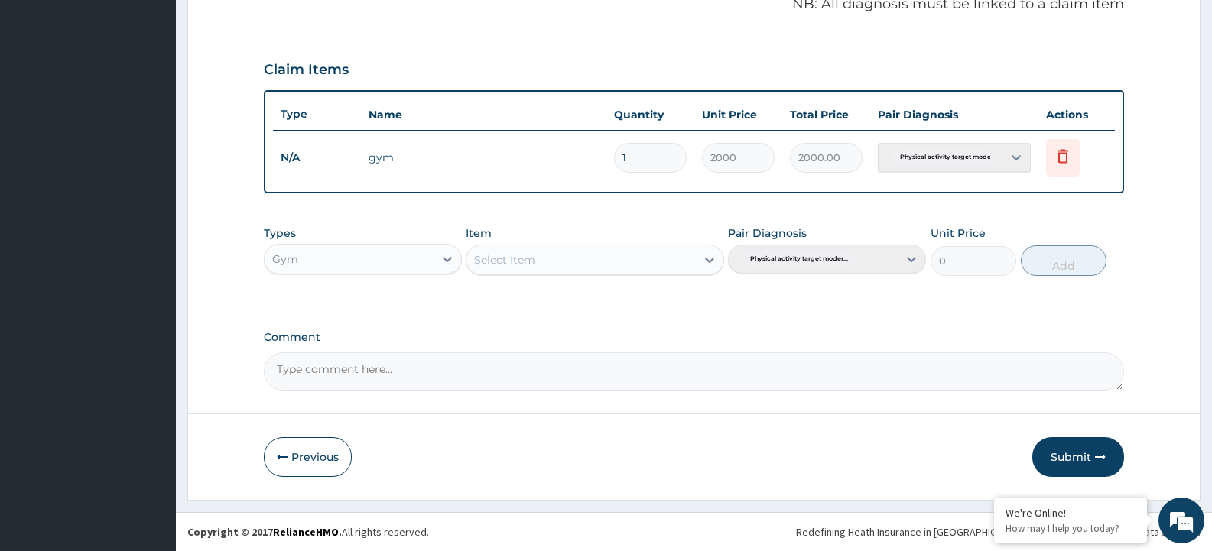
scroll to position [479, 0]
click at [1097, 455] on icon "button" at bounding box center [1100, 457] width 11 height 11
